Goal: Information Seeking & Learning: Check status

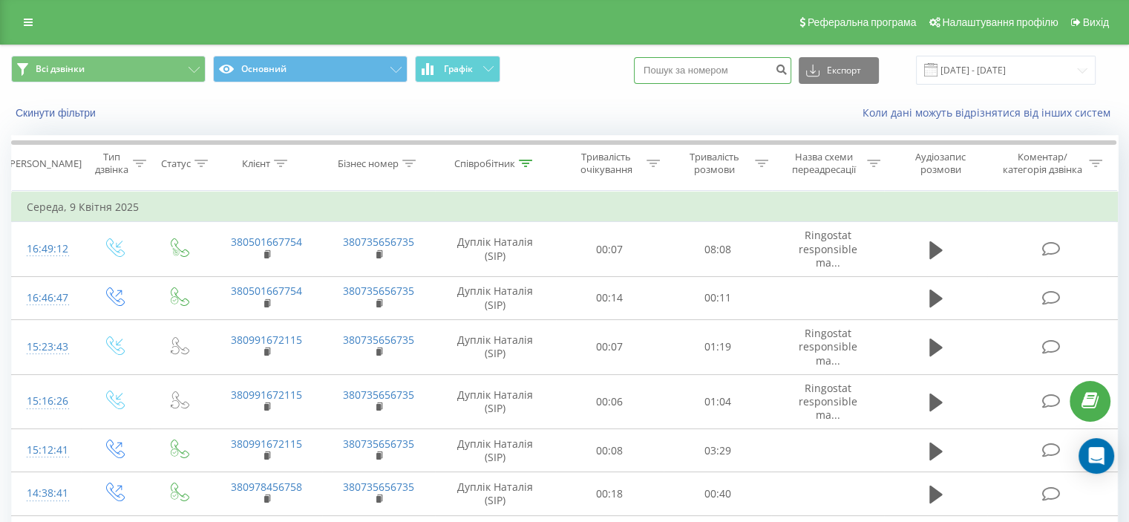
click at [700, 62] on input at bounding box center [712, 70] width 157 height 27
paste input "995693132"
type input "995693132"
click at [788, 65] on icon "submit" at bounding box center [781, 67] width 13 height 9
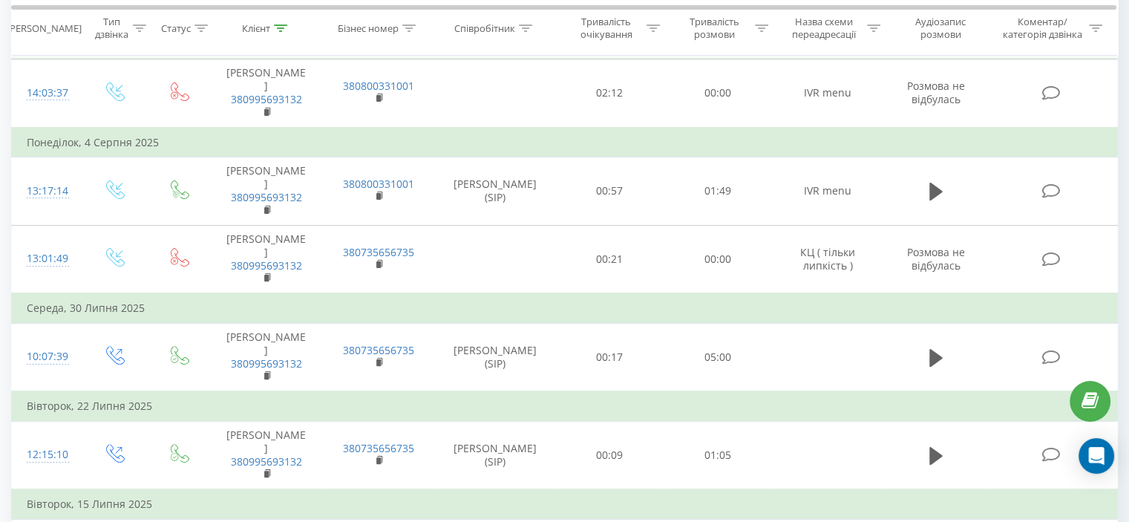
scroll to position [223, 0]
